Goal: Information Seeking & Learning: Learn about a topic

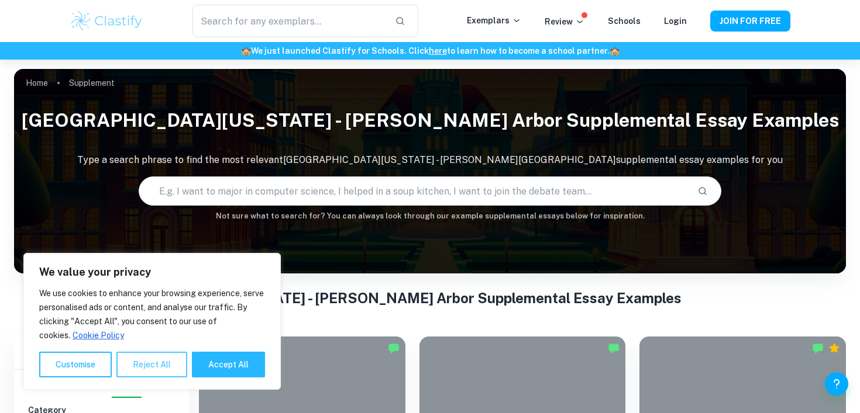
click at [147, 360] on button "Reject All" at bounding box center [151, 365] width 71 height 26
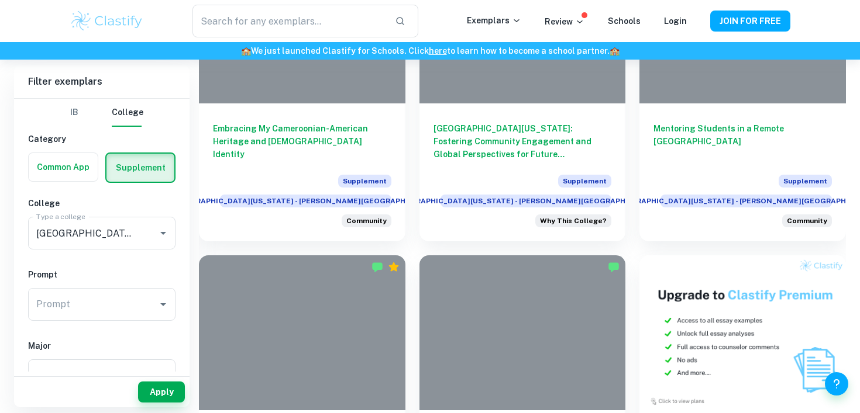
scroll to position [385, 0]
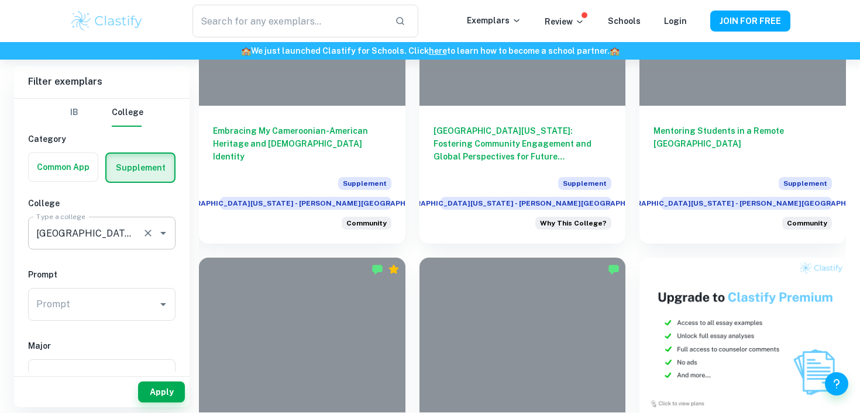
click at [166, 238] on icon "Open" at bounding box center [163, 233] width 14 height 14
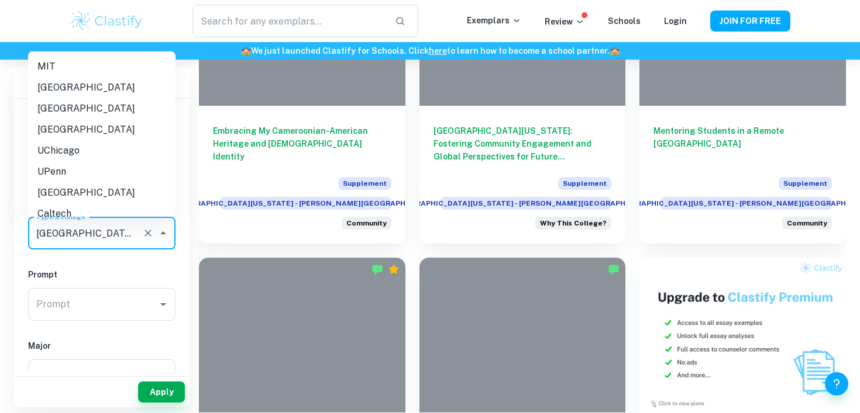
scroll to position [148, 0]
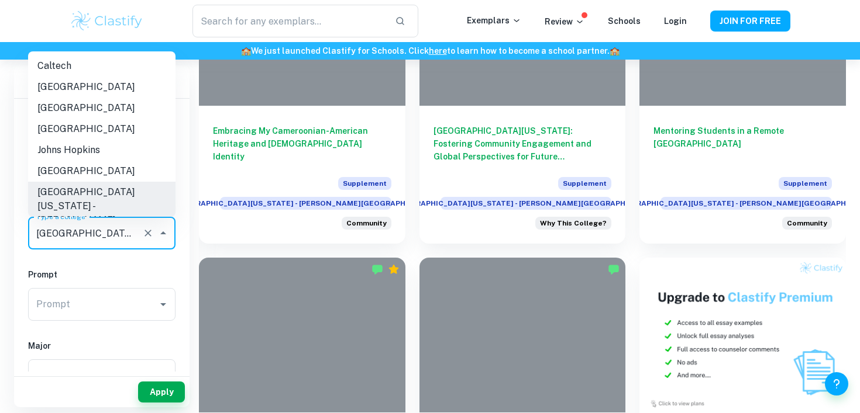
click at [165, 233] on icon "Close" at bounding box center [163, 233] width 14 height 14
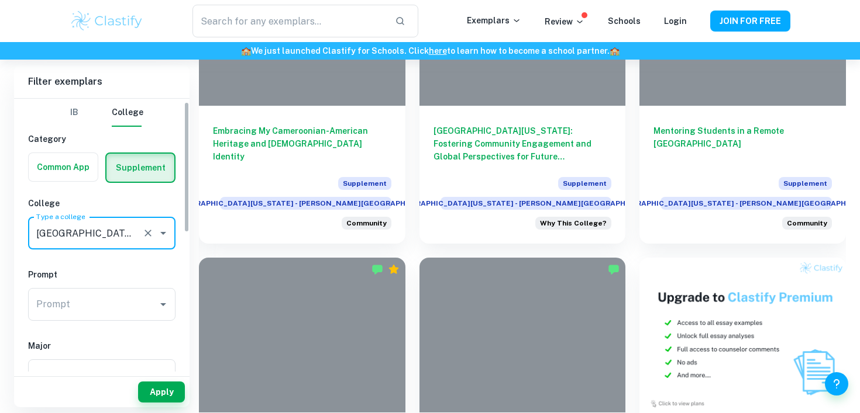
scroll to position [118, 0]
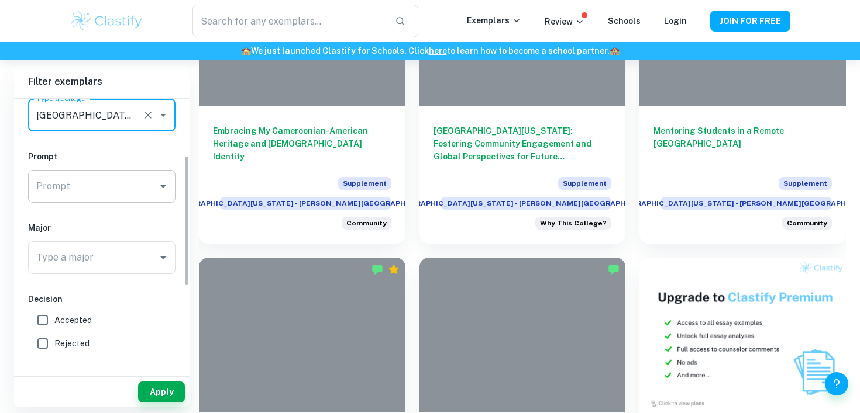
click at [119, 178] on input "Prompt" at bounding box center [92, 186] width 119 height 22
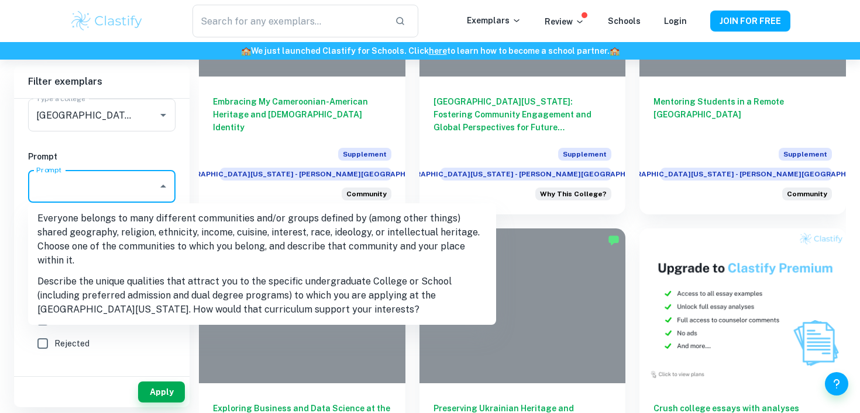
scroll to position [415, 0]
click at [143, 271] on li "Describe the unique qualities that attract you to the specific undergraduate Co…" at bounding box center [262, 295] width 468 height 49
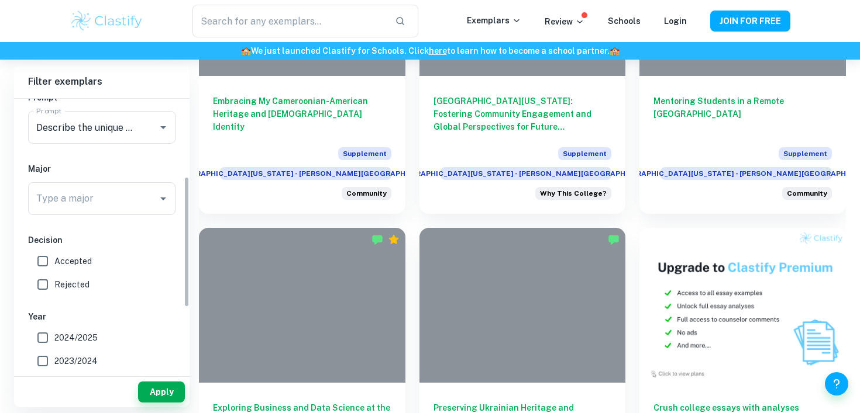
scroll to position [178, 0]
click at [116, 209] on div "Type a major" at bounding box center [101, 198] width 147 height 33
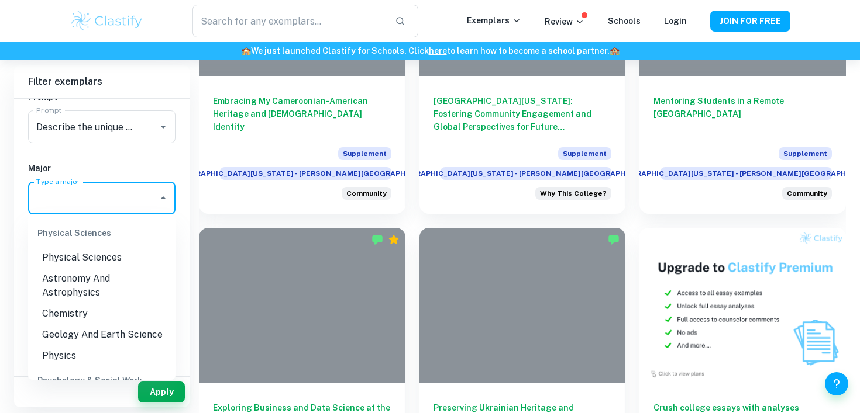
scroll to position [1220, 0]
click at [93, 354] on li "Physics" at bounding box center [101, 356] width 147 height 21
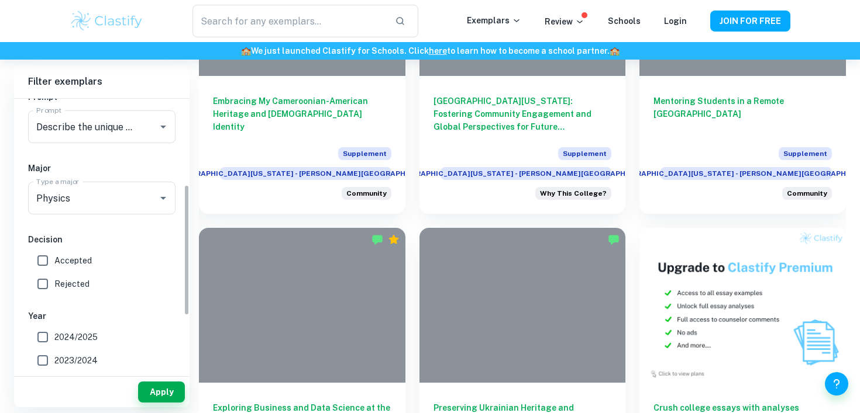
scroll to position [187, 0]
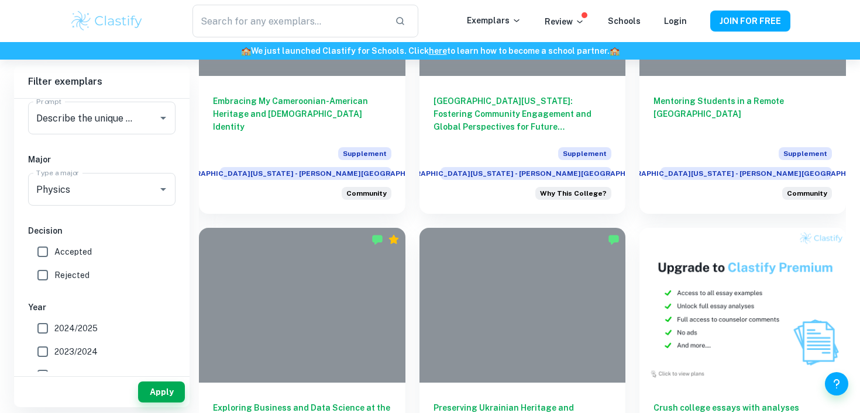
click at [50, 254] on input "Accepted" at bounding box center [42, 251] width 23 height 23
checkbox input "true"
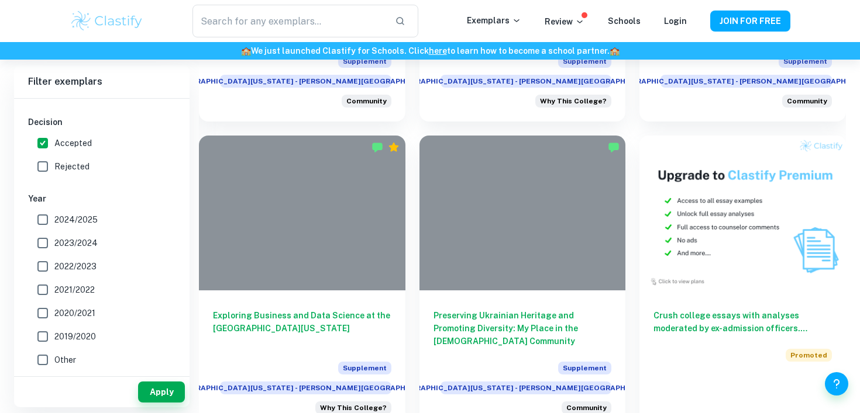
scroll to position [511, 0]
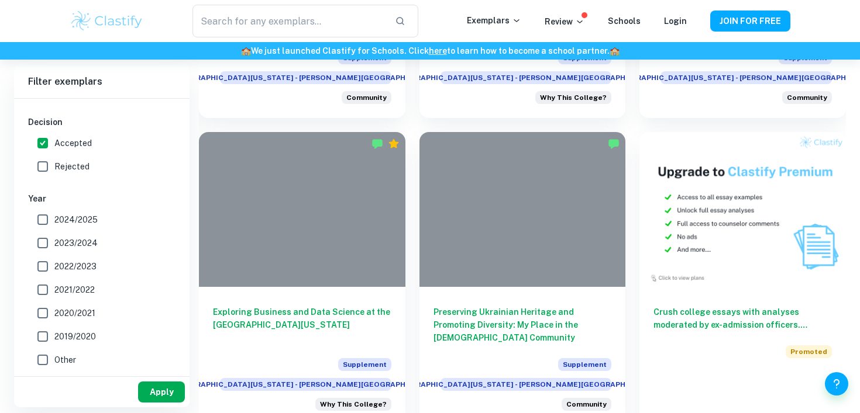
click at [153, 387] on button "Apply" at bounding box center [161, 392] width 47 height 21
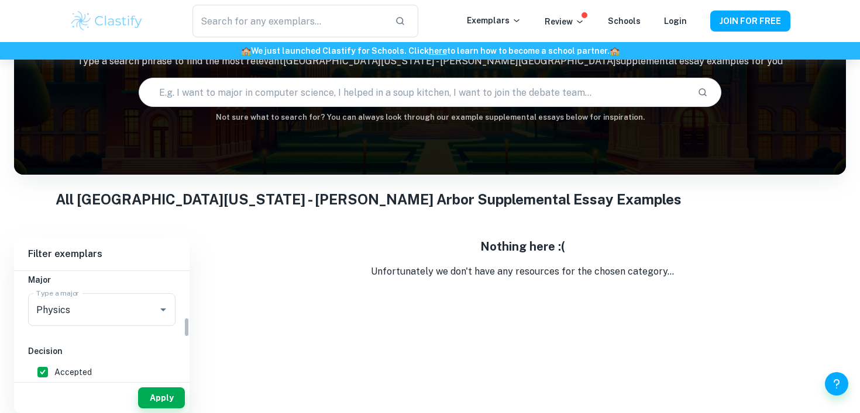
scroll to position [236, 0]
click at [65, 306] on input "Type a major" at bounding box center [85, 312] width 104 height 22
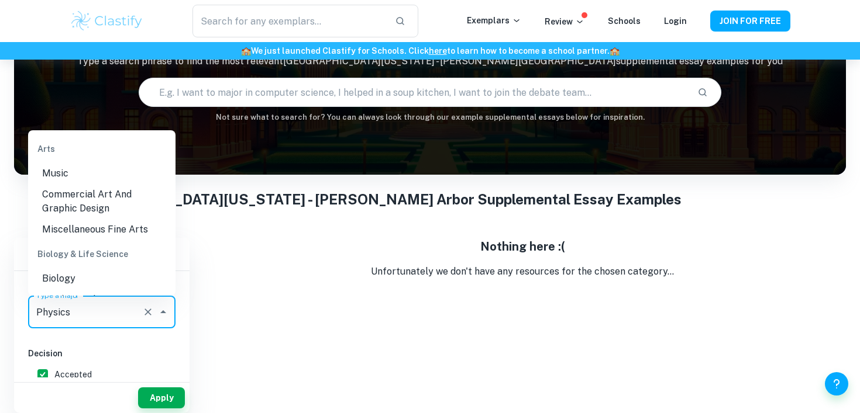
scroll to position [1208, 0]
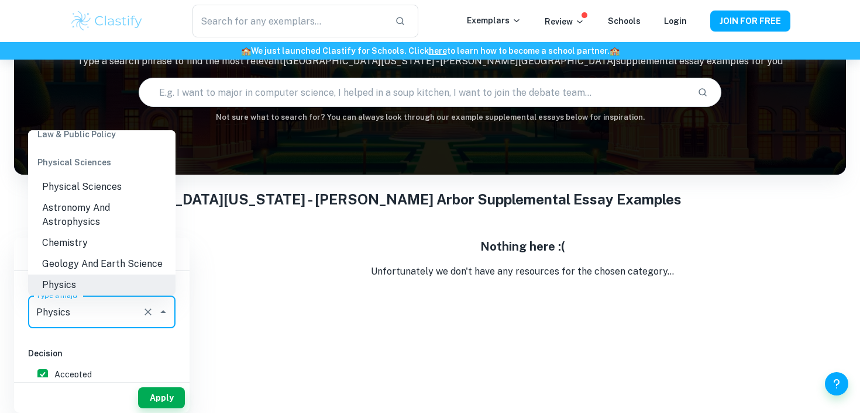
click at [148, 316] on icon "Clear" at bounding box center [148, 312] width 12 height 12
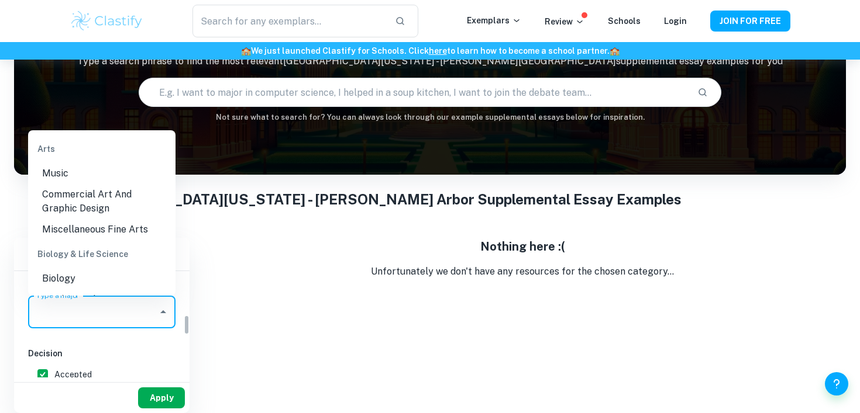
click at [158, 392] on button "Apply" at bounding box center [161, 398] width 47 height 21
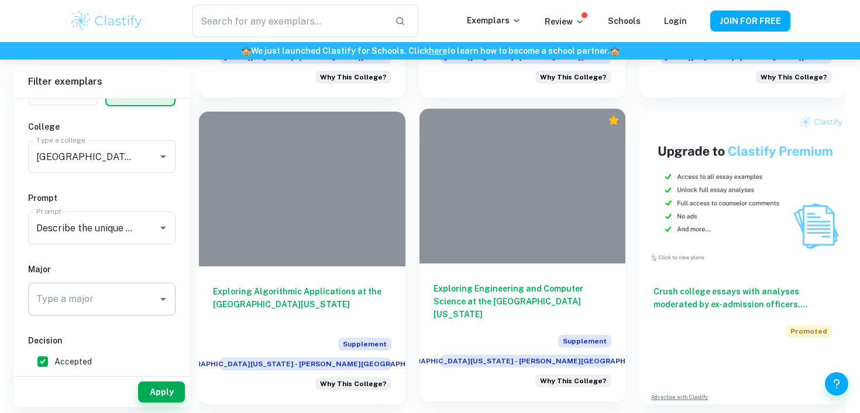
scroll to position [532, 0]
click at [519, 267] on div "Exploring Engineering and Computer Science at the [GEOGRAPHIC_DATA][US_STATE] S…" at bounding box center [522, 333] width 206 height 138
